Goal: Task Accomplishment & Management: Complete application form

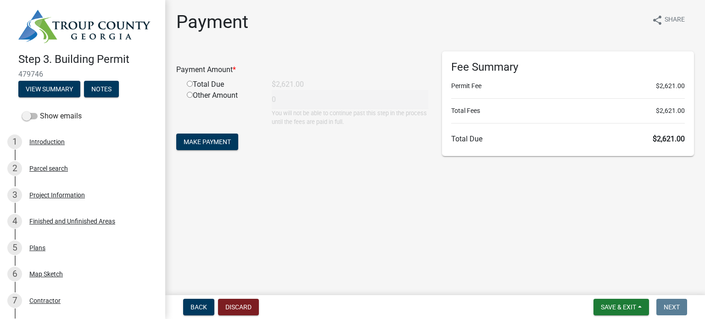
click at [189, 84] on input "radio" at bounding box center [190, 84] width 6 height 6
radio input "true"
type input "2621"
click at [206, 139] on span "Make Payment" at bounding box center [207, 141] width 47 height 7
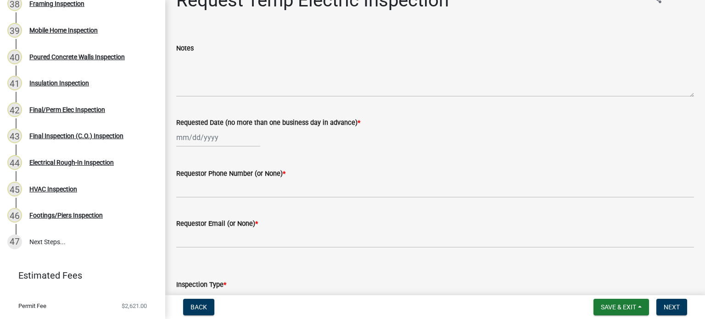
scroll to position [1130, 0]
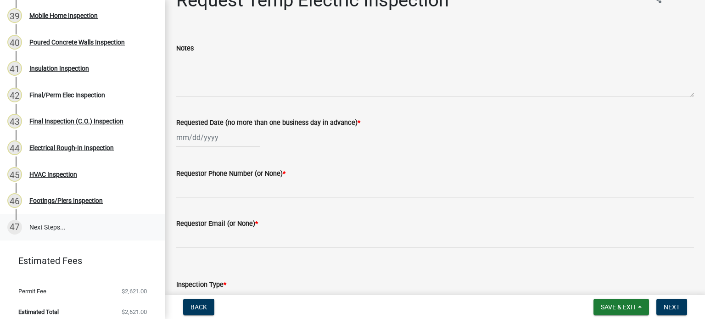
click at [54, 227] on link "47 Next Steps..." at bounding box center [82, 227] width 165 height 27
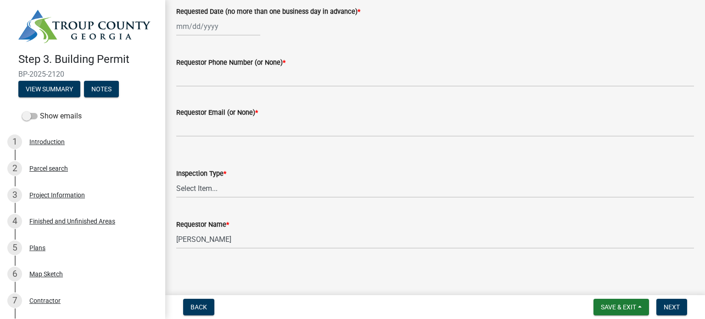
scroll to position [0, 0]
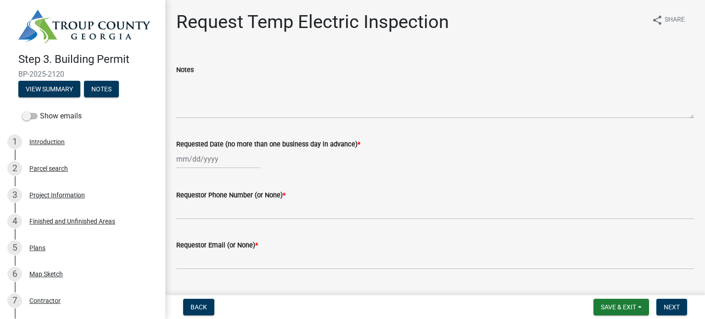
click at [105, 33] on img at bounding box center [84, 26] width 132 height 33
click at [62, 86] on button "View Summary" at bounding box center [49, 89] width 62 height 17
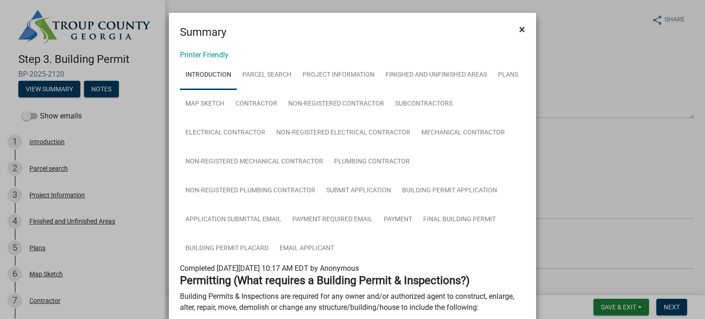
click at [522, 31] on button "×" at bounding box center [522, 30] width 21 height 26
